Goal: Information Seeking & Learning: Check status

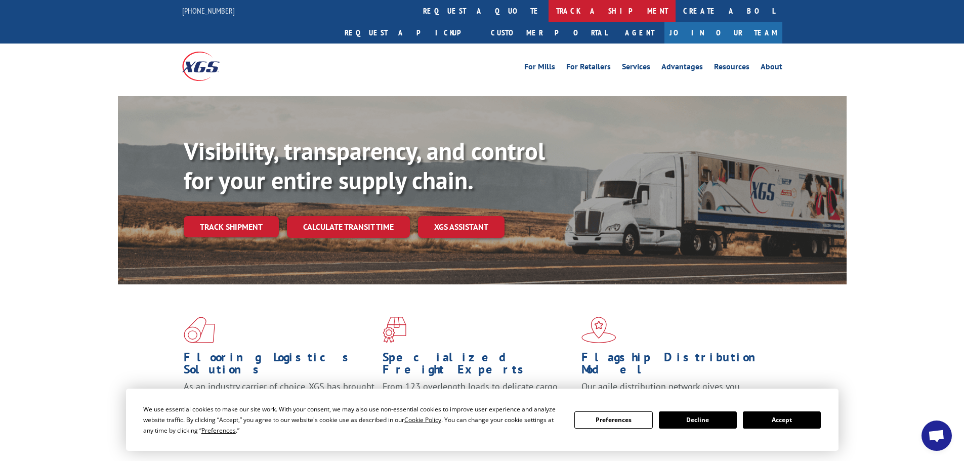
click at [548, 5] on link "track a shipment" at bounding box center [611, 11] width 127 height 22
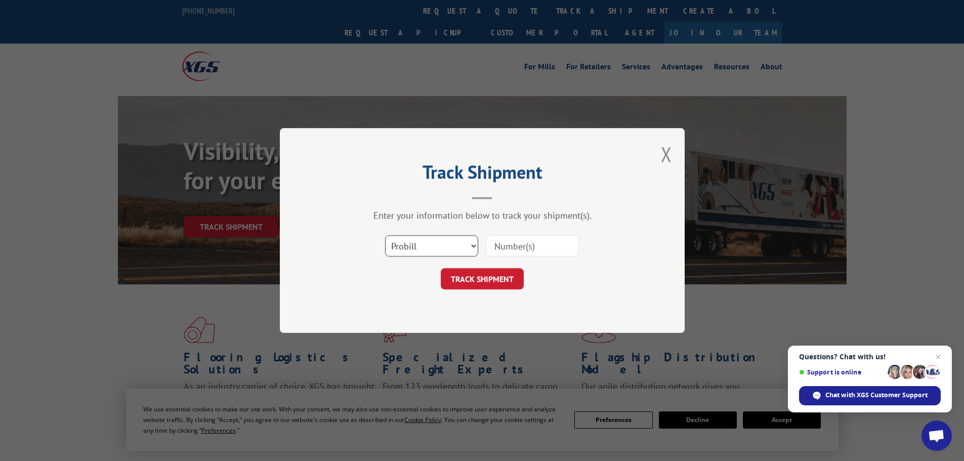
click at [420, 235] on select "Select category... Probill BOL PO" at bounding box center [431, 245] width 93 height 21
select select "po"
click at [385, 235] on select "Select category... Probill BOL PO" at bounding box center [431, 245] width 93 height 21
click at [517, 249] on input at bounding box center [532, 245] width 93 height 21
paste input "81503991"
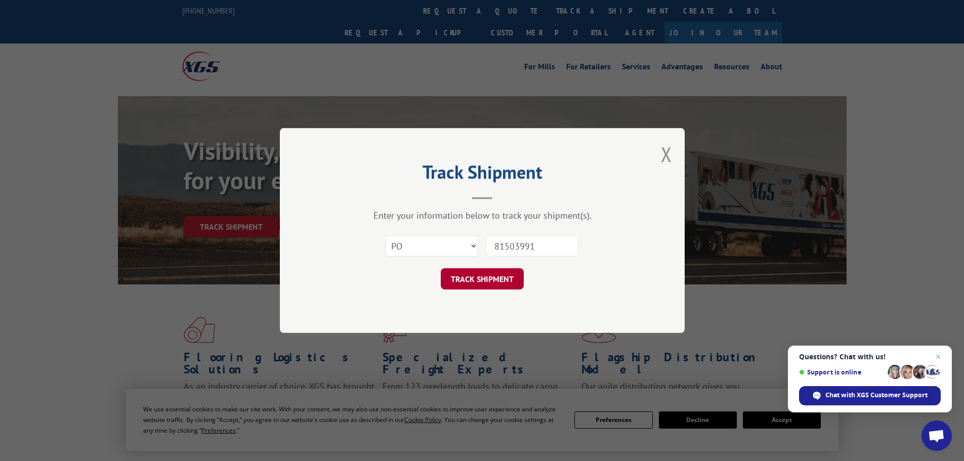
type input "81503991"
click at [494, 273] on button "TRACK SHIPMENT" at bounding box center [482, 278] width 83 height 21
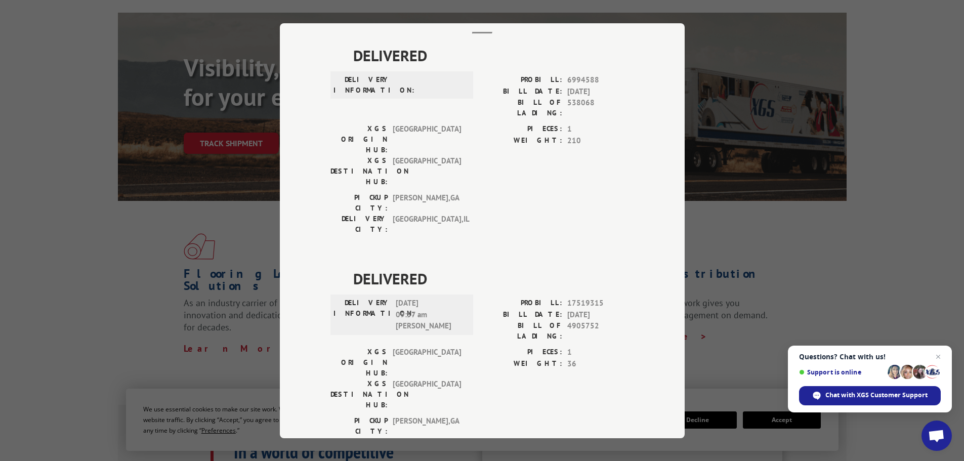
scroll to position [84, 0]
click at [918, 179] on div "Track Shipment DELIVERED DELIVERY INFORMATION: PROBILL: 6994588 BILL DATE: [DAT…" at bounding box center [482, 230] width 964 height 461
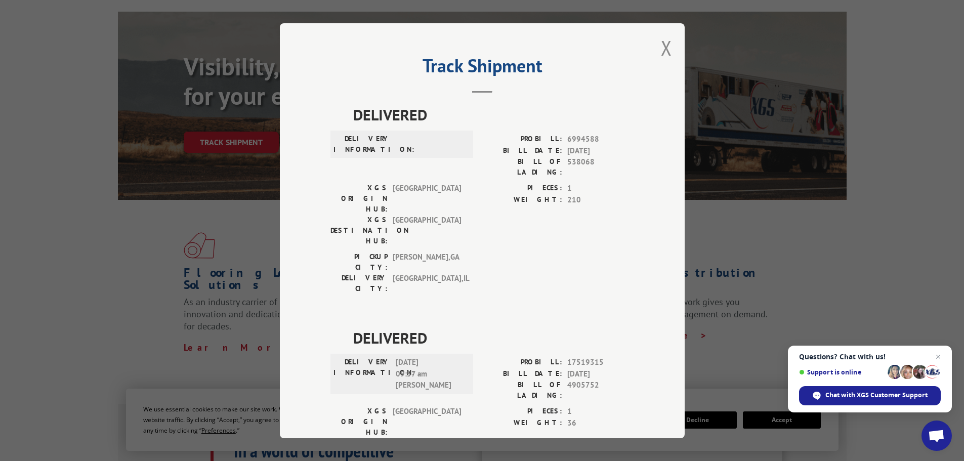
scroll to position [0, 0]
